Goal: Complete application form

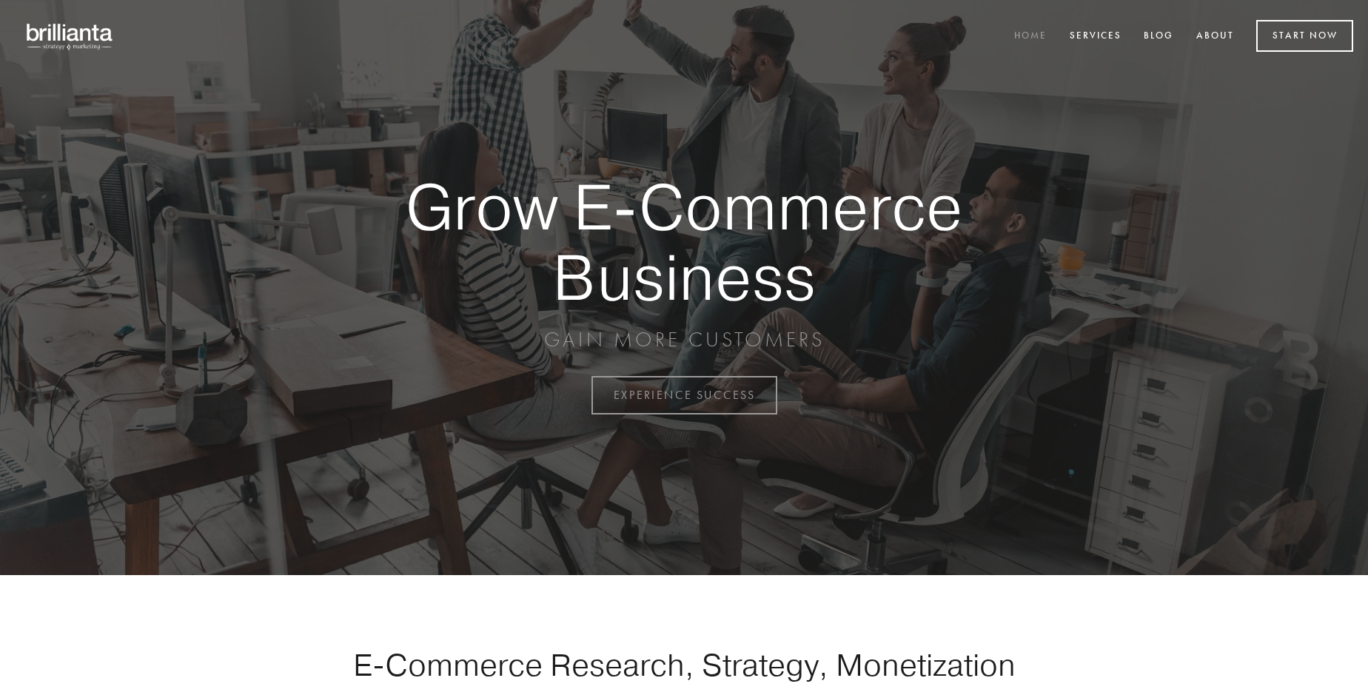
scroll to position [3880, 0]
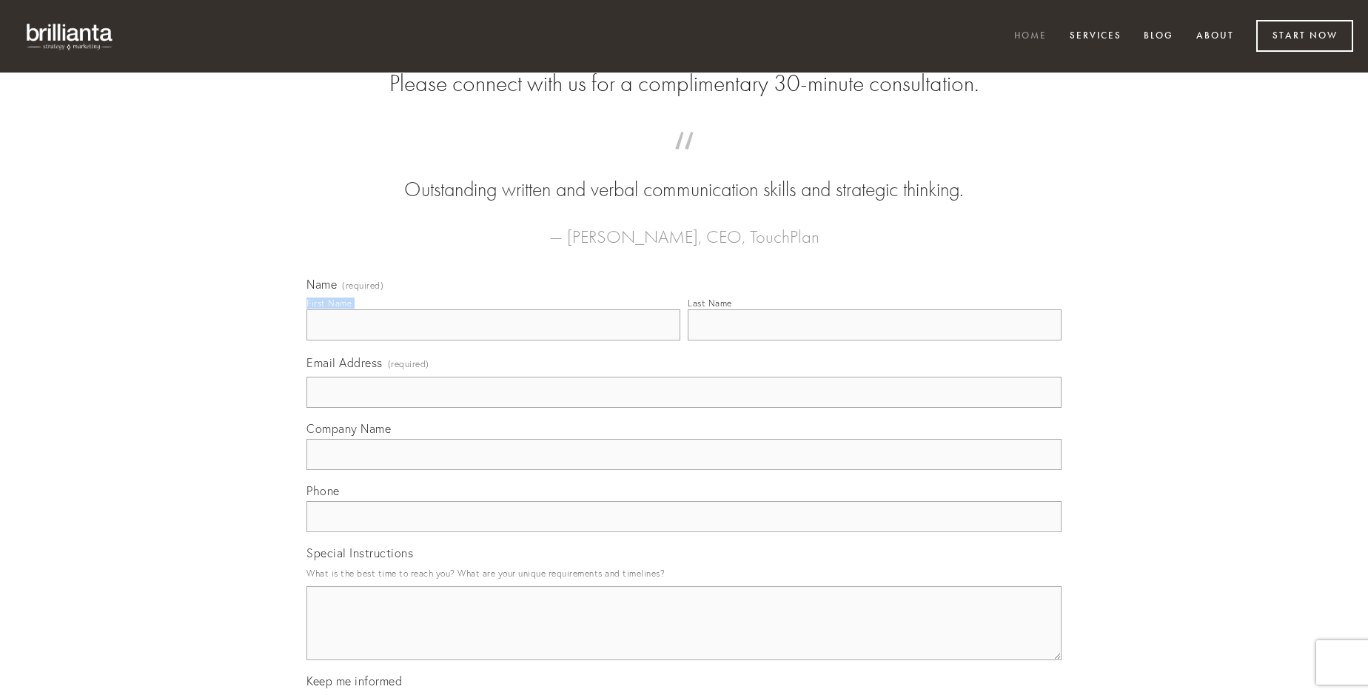
type input "Dr. [PERSON_NAME]"
click at [874, 340] on input "Last Name" at bounding box center [875, 324] width 374 height 31
type input "Dr. [PERSON_NAME]"
click at [684, 408] on input "Email Address (required)" at bounding box center [683, 392] width 755 height 31
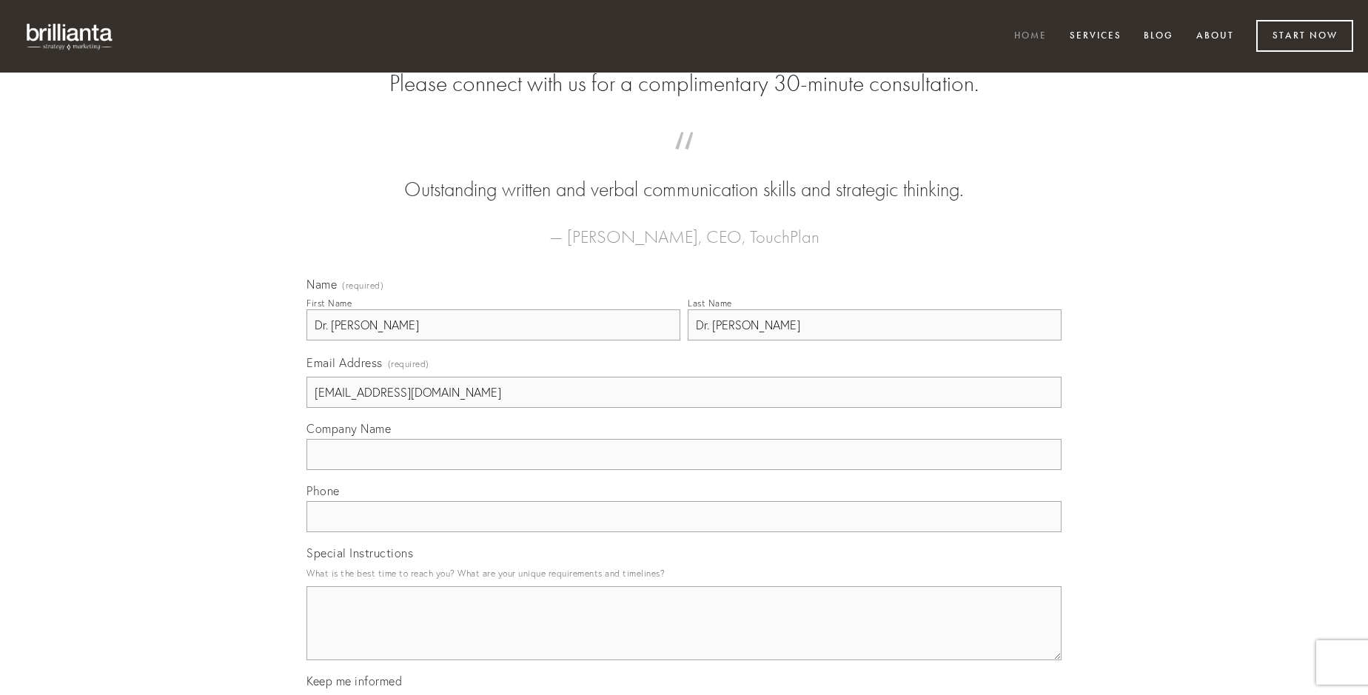
type input "[EMAIL_ADDRESS][DOMAIN_NAME]"
click at [684, 470] on input "Company Name" at bounding box center [683, 454] width 755 height 31
type input "casus"
click at [684, 532] on input "text" at bounding box center [683, 516] width 755 height 31
click at [684, 636] on textarea "Special Instructions" at bounding box center [683, 623] width 755 height 74
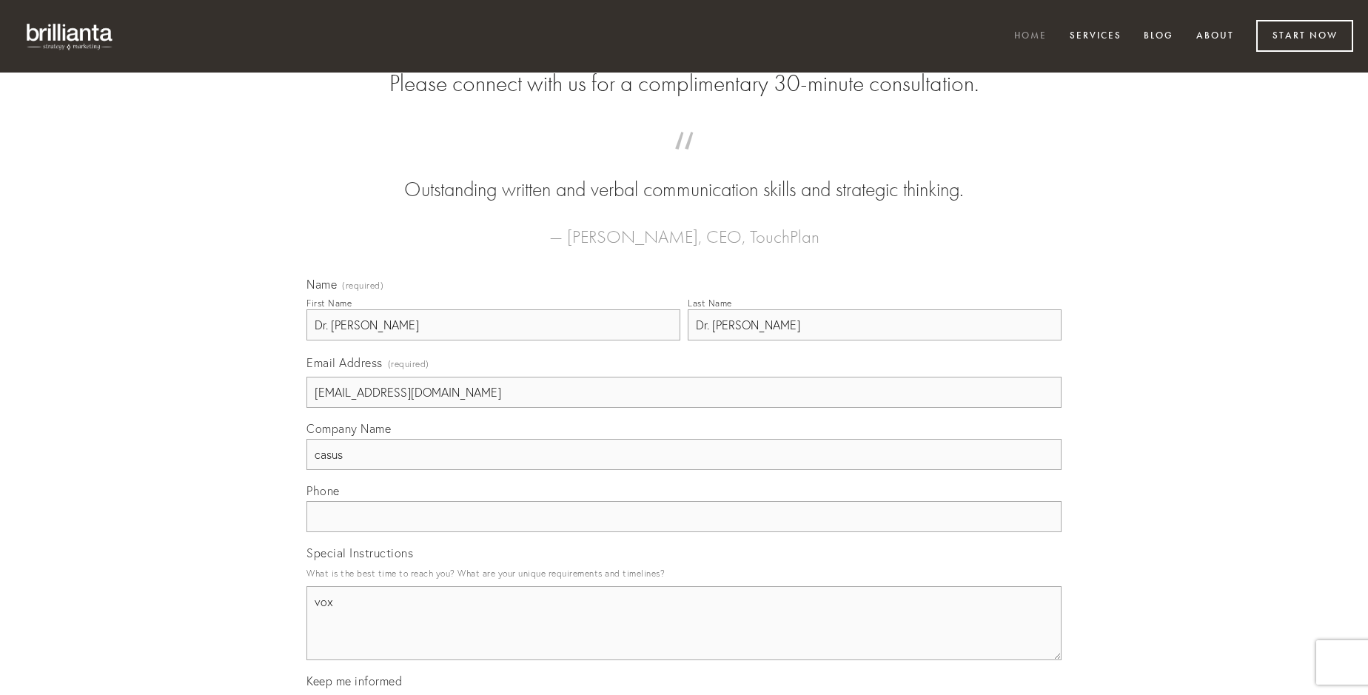
type textarea "vox"
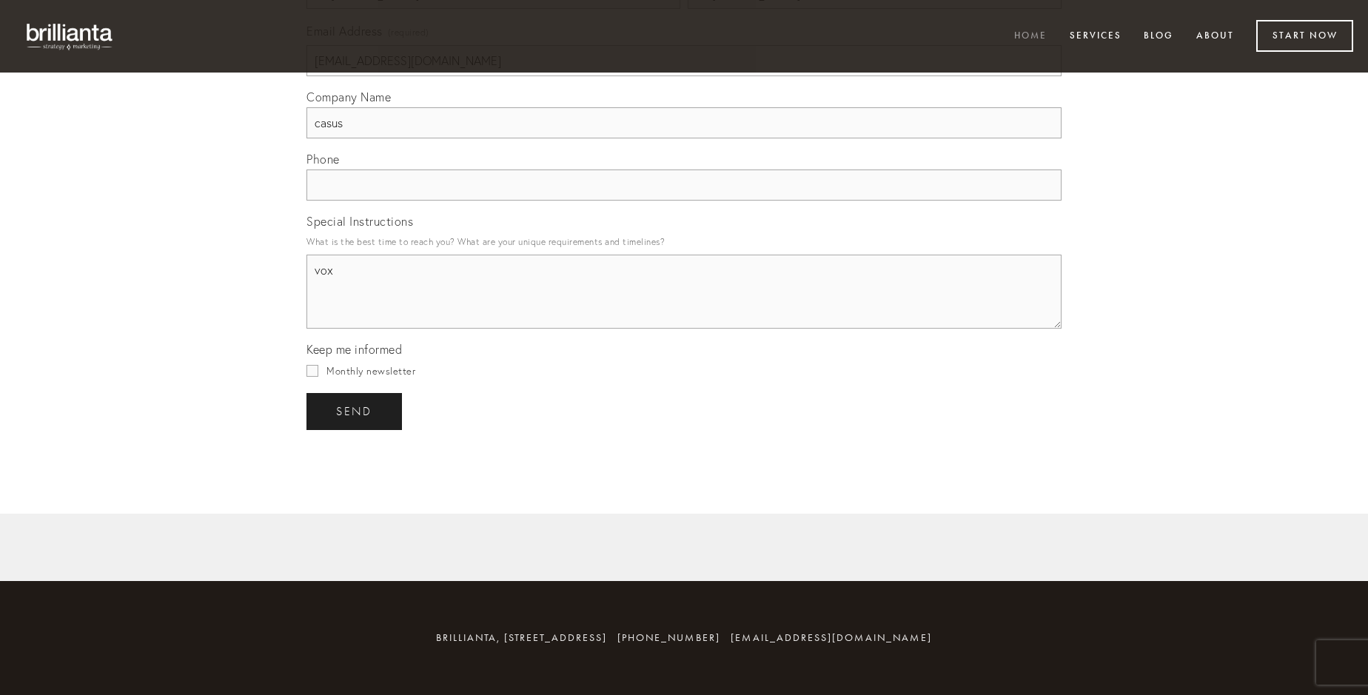
click at [355, 411] on span "send" at bounding box center [354, 411] width 36 height 13
